Goal: Information Seeking & Learning: Learn about a topic

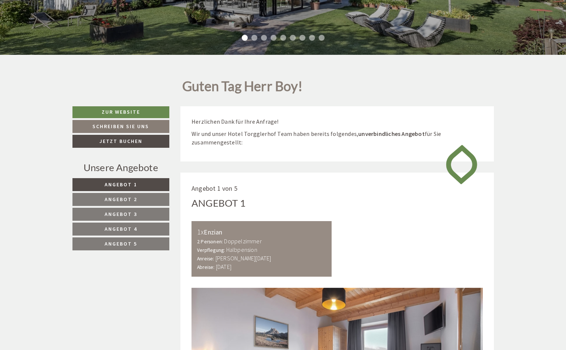
scroll to position [114, 0]
click at [141, 248] on link "Angebot 5" at bounding box center [121, 243] width 97 height 13
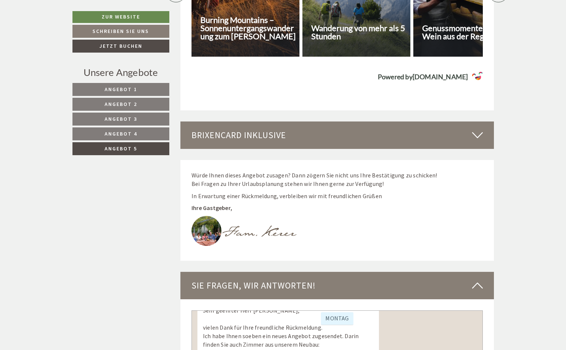
scroll to position [1356, 0]
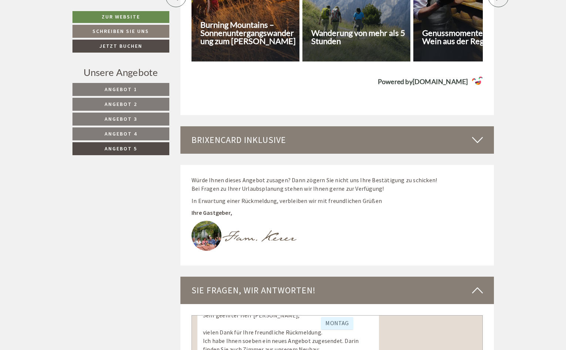
click at [474, 134] on icon at bounding box center [477, 140] width 11 height 13
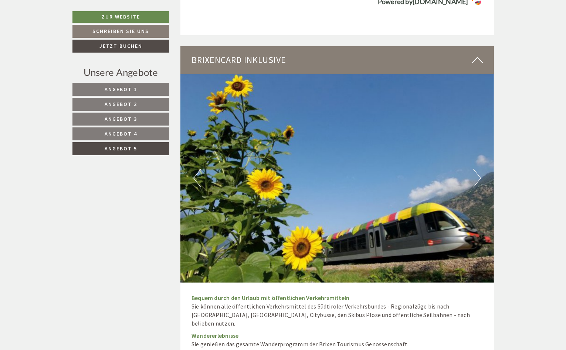
scroll to position [1430, 0]
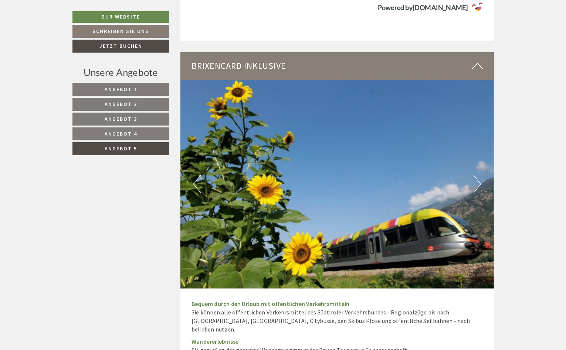
click at [143, 133] on link "Angebot 4" at bounding box center [121, 133] width 97 height 13
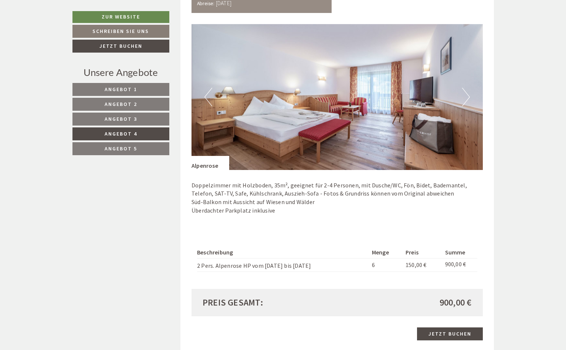
scroll to position [468, 0]
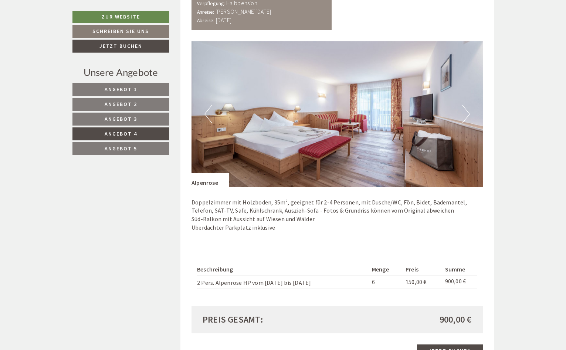
click at [468, 113] on button "Next" at bounding box center [466, 114] width 8 height 18
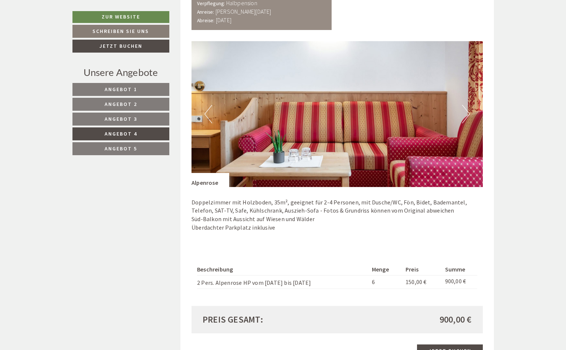
click at [468, 113] on button "Next" at bounding box center [466, 114] width 8 height 18
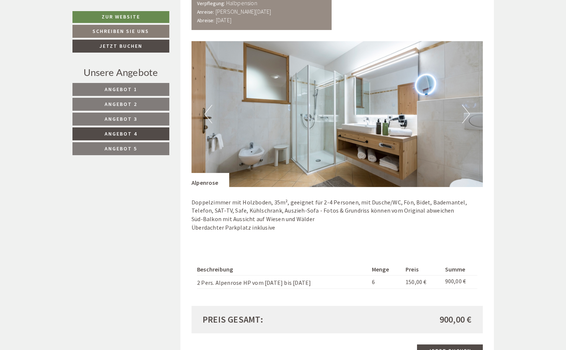
click at [145, 147] on link "Angebot 5" at bounding box center [121, 148] width 97 height 13
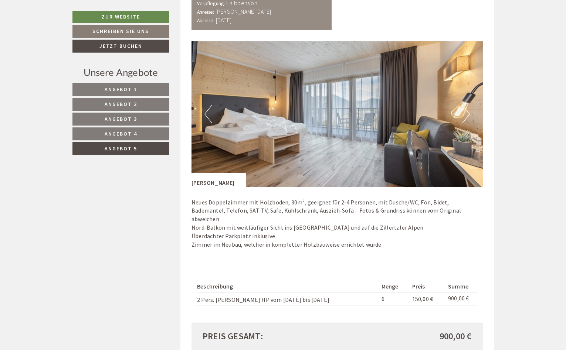
scroll to position [394, 0]
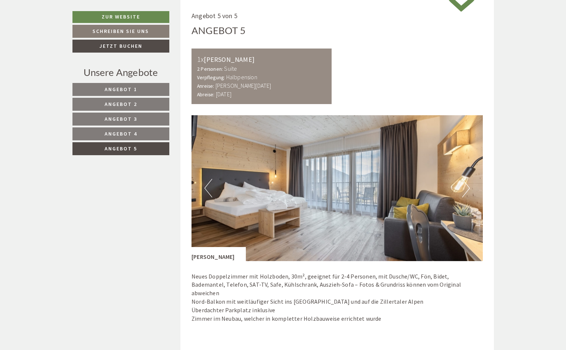
click at [146, 135] on link "Angebot 4" at bounding box center [121, 133] width 97 height 13
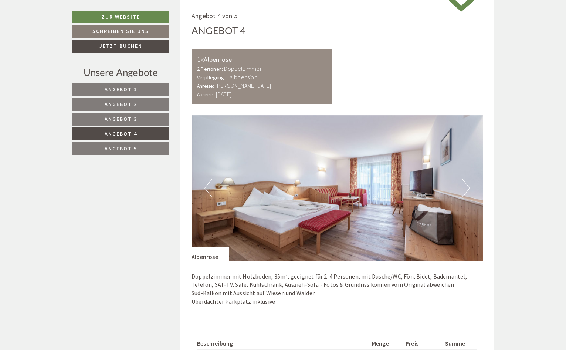
click at [142, 146] on link "Angebot 5" at bounding box center [121, 148] width 97 height 13
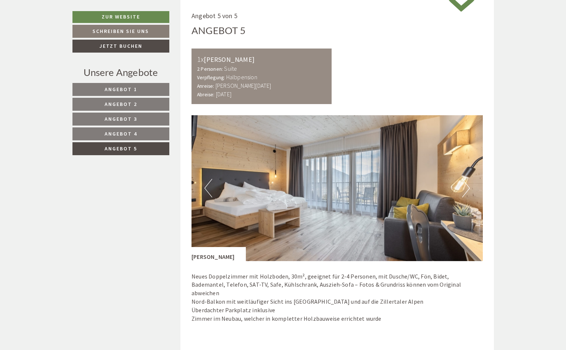
click at [467, 191] on button "Next" at bounding box center [466, 188] width 8 height 18
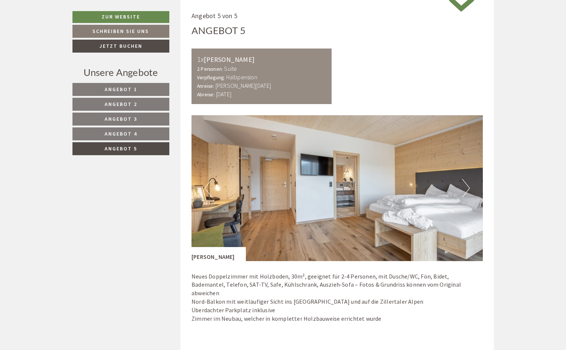
click at [467, 191] on button "Next" at bounding box center [466, 188] width 8 height 18
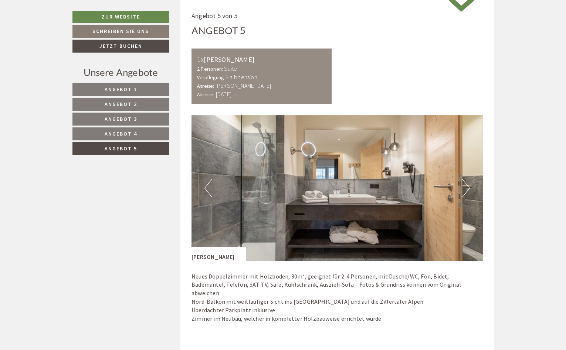
click at [467, 191] on button "Next" at bounding box center [466, 188] width 8 height 18
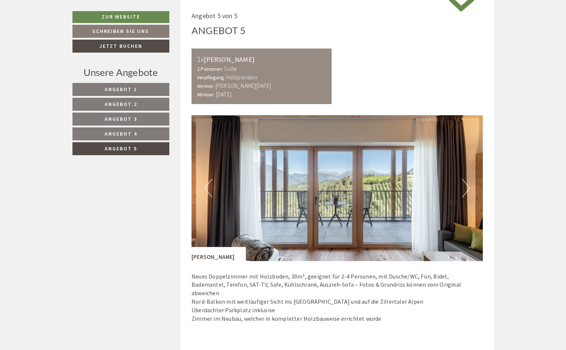
click at [467, 191] on button "Next" at bounding box center [466, 188] width 8 height 18
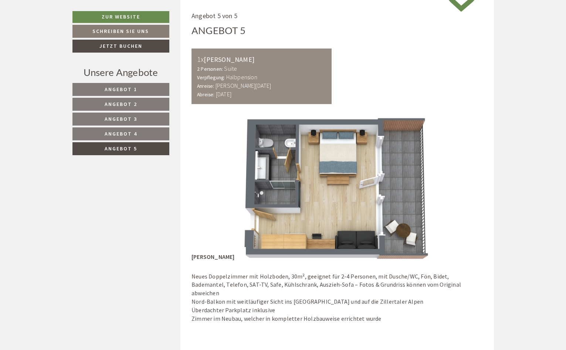
click at [467, 191] on button "Next" at bounding box center [466, 188] width 8 height 18
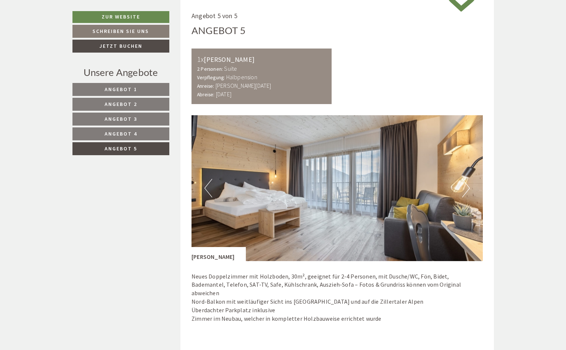
click at [154, 133] on link "Angebot 4" at bounding box center [121, 133] width 97 height 13
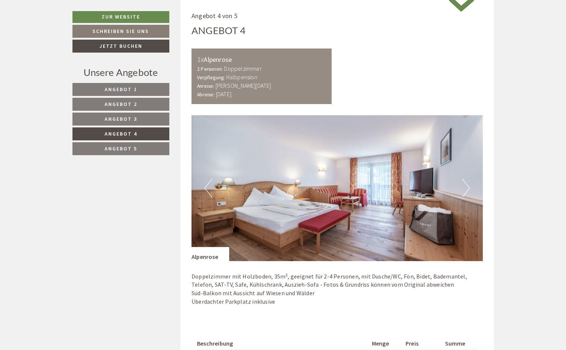
click at [467, 187] on button "Next" at bounding box center [466, 188] width 8 height 18
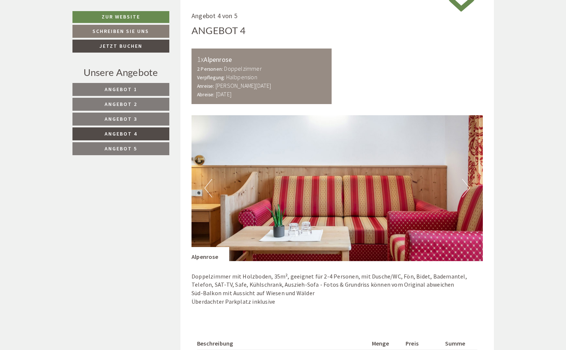
click at [467, 187] on button "Next" at bounding box center [466, 188] width 8 height 18
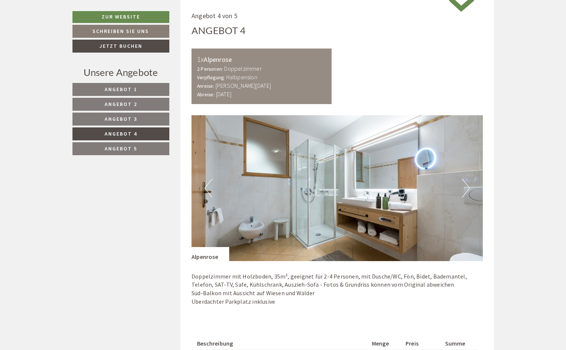
click at [467, 187] on button "Next" at bounding box center [466, 188] width 8 height 18
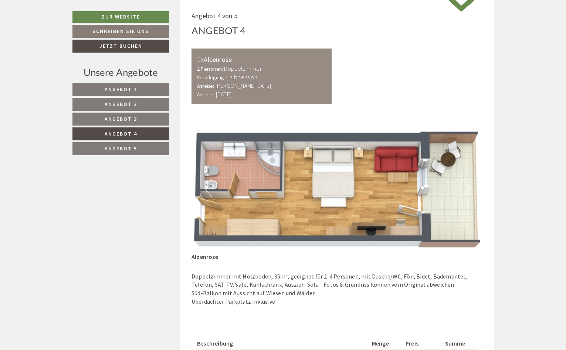
click at [467, 187] on button "Next" at bounding box center [466, 188] width 8 height 18
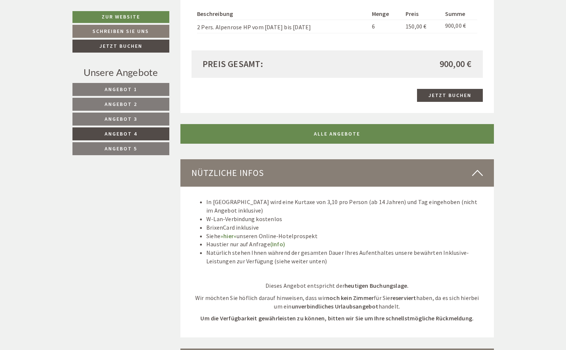
scroll to position [727, 0]
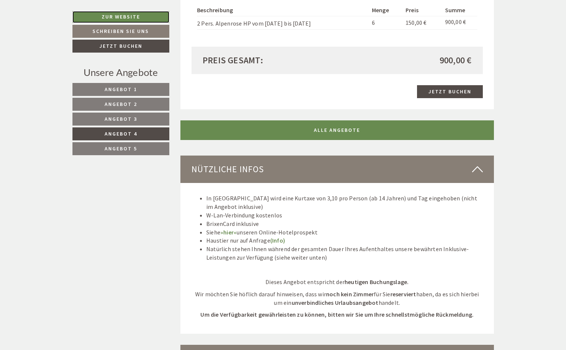
click at [99, 16] on link "Zur Website" at bounding box center [121, 17] width 97 height 12
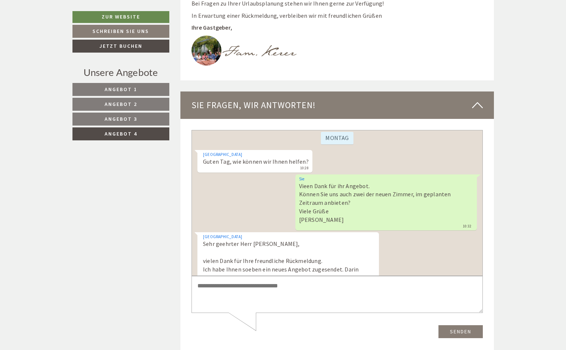
scroll to position [114, 0]
